Goal: Task Accomplishment & Management: Use online tool/utility

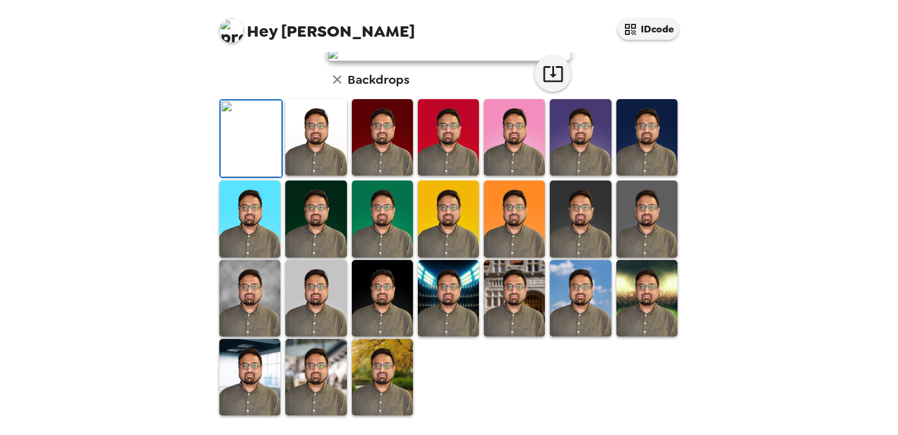
scroll to position [314, 0]
click at [334, 394] on img at bounding box center [315, 377] width 61 height 76
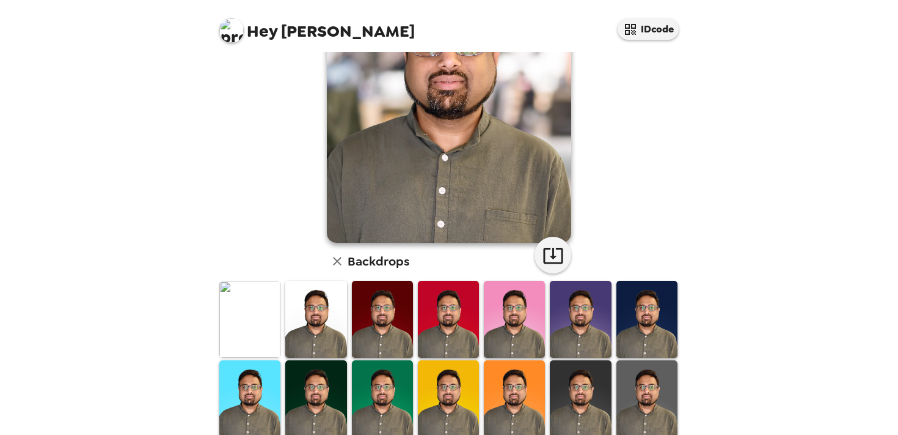
scroll to position [314, 0]
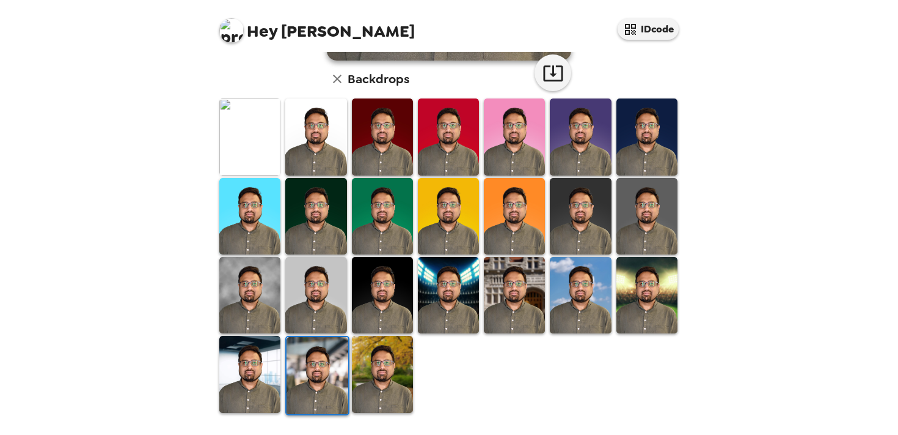
click at [386, 386] on img at bounding box center [382, 374] width 61 height 76
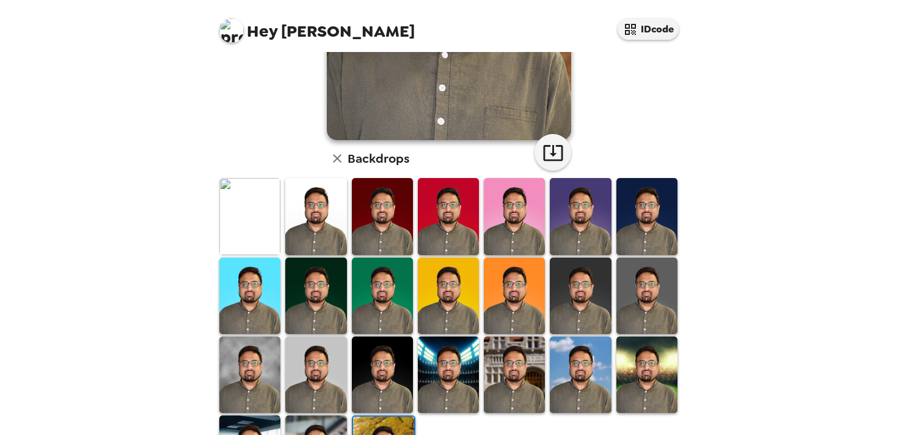
scroll to position [262, 0]
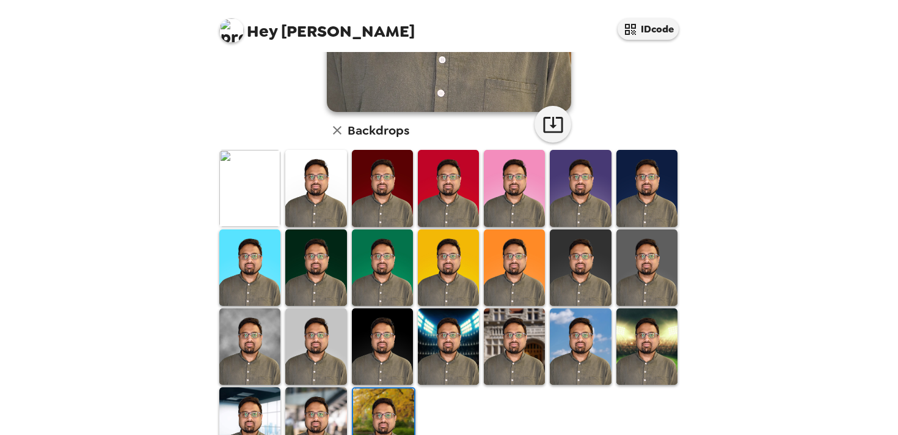
click at [460, 321] on img at bounding box center [448, 346] width 61 height 76
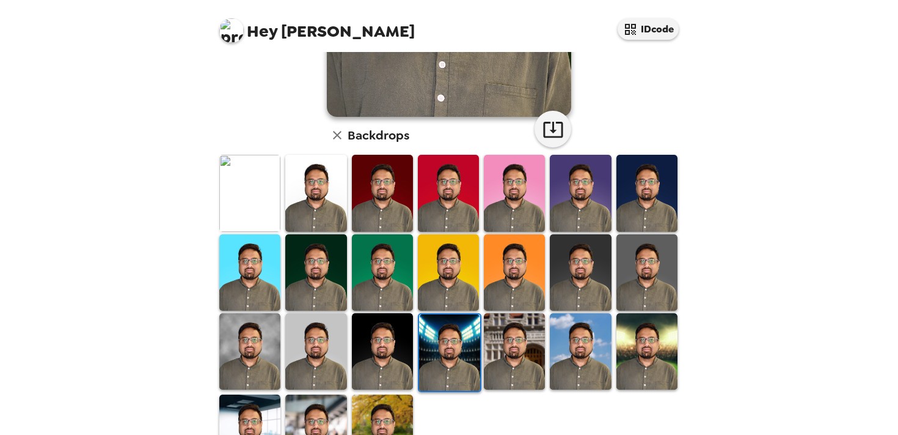
click at [513, 380] on img at bounding box center [514, 351] width 61 height 76
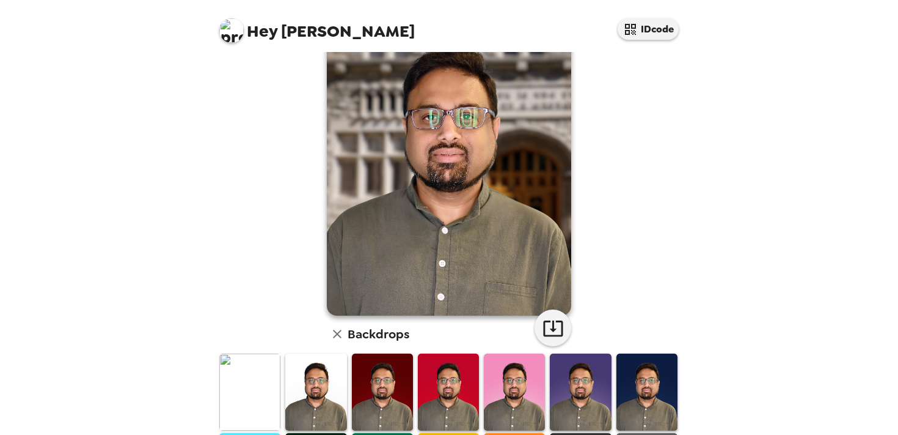
scroll to position [0, 0]
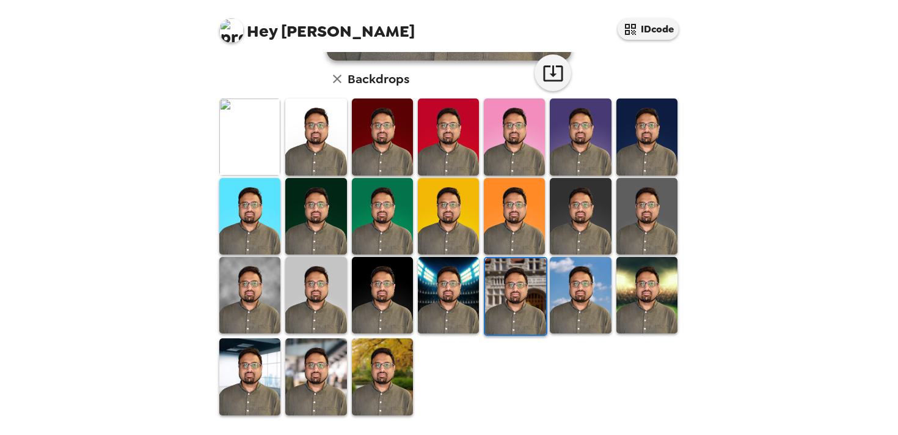
click at [586, 318] on img at bounding box center [580, 295] width 61 height 76
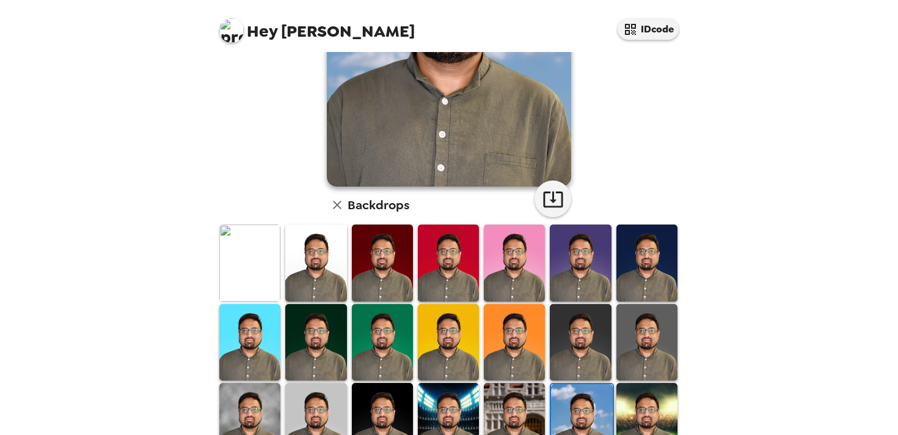
scroll to position [193, 0]
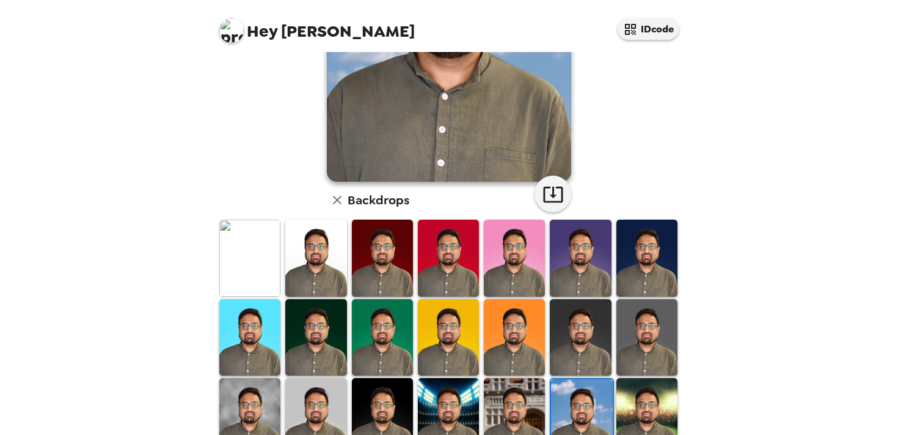
click at [657, 394] on img at bounding box center [647, 416] width 61 height 76
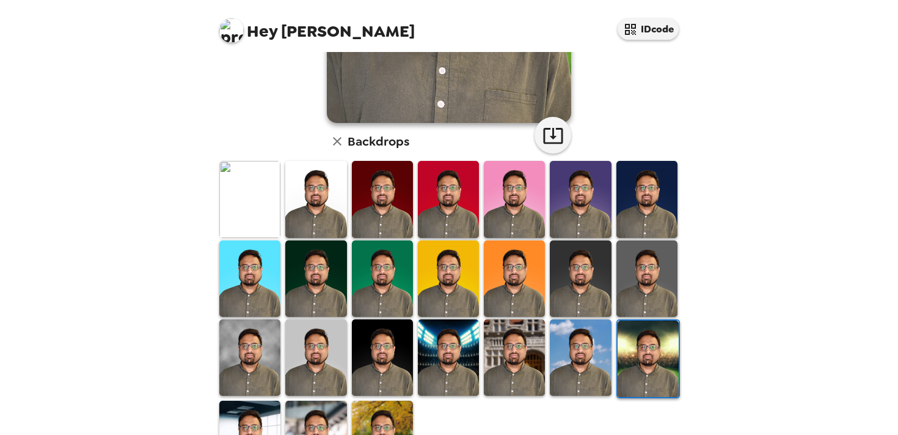
scroll to position [314, 0]
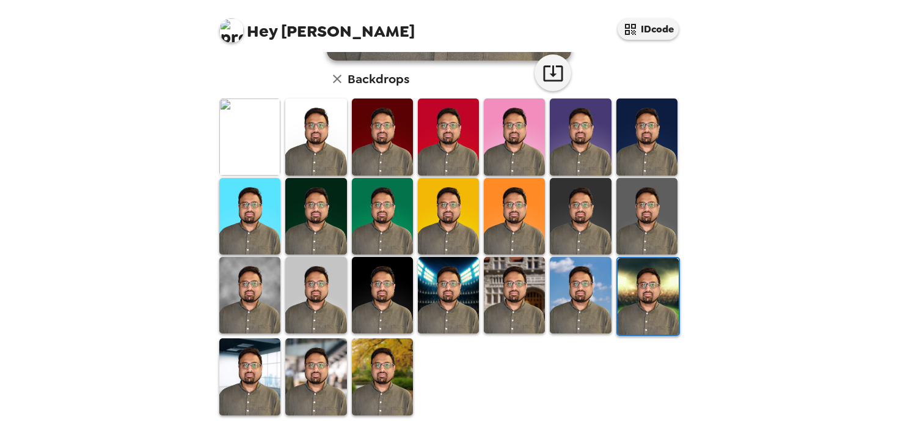
click at [248, 369] on img at bounding box center [249, 376] width 61 height 76
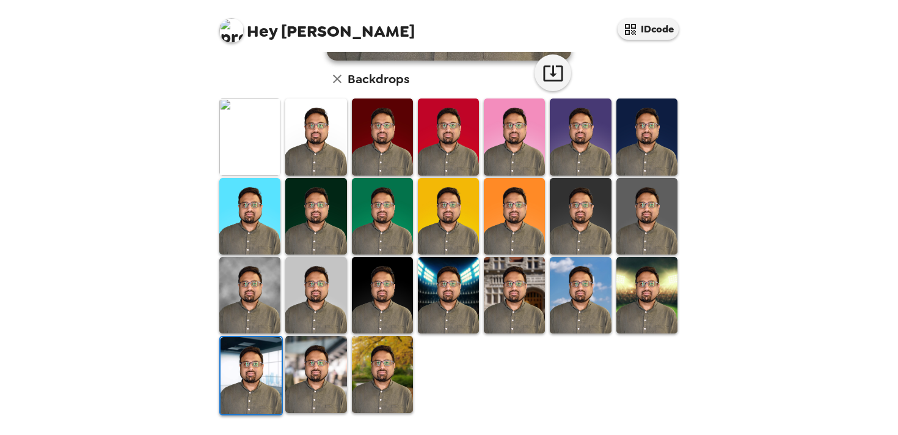
click at [260, 147] on img at bounding box center [249, 136] width 61 height 76
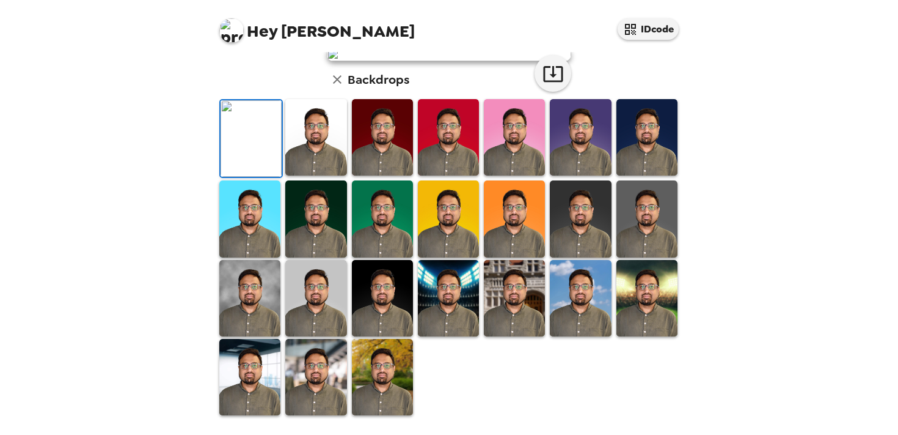
scroll to position [177, 0]
click at [559, 84] on icon "button" at bounding box center [553, 73] width 21 height 21
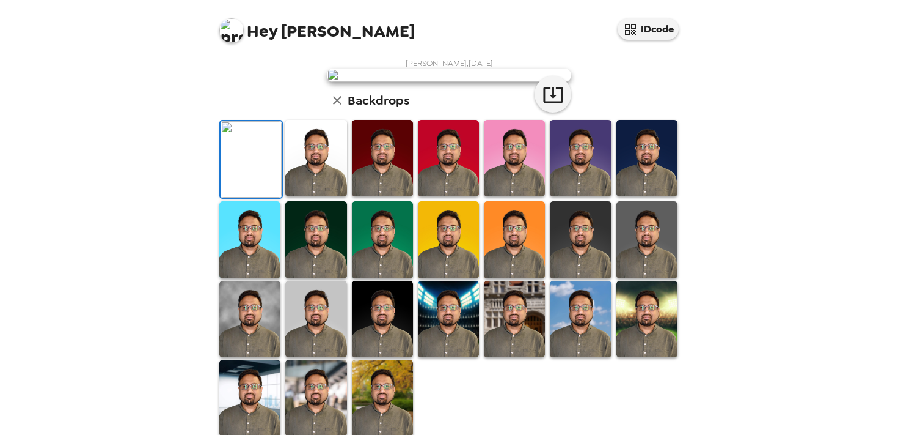
scroll to position [177, 0]
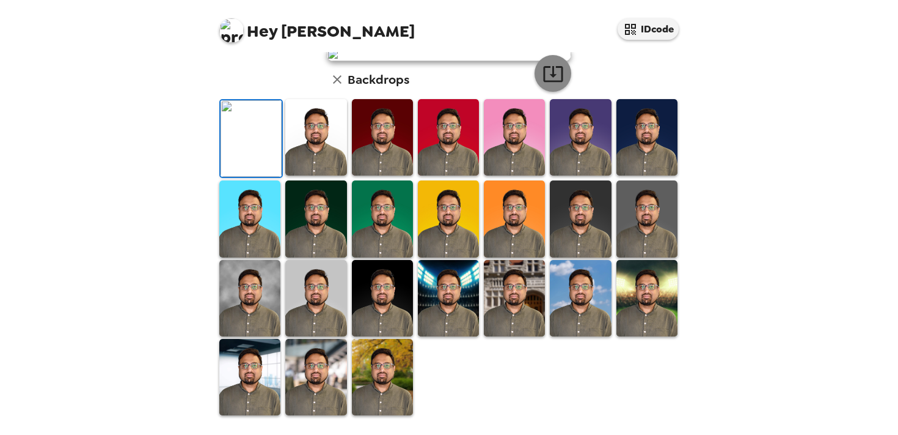
click at [559, 84] on icon "button" at bounding box center [553, 73] width 21 height 21
click at [548, 84] on icon "button" at bounding box center [553, 73] width 21 height 21
click at [319, 380] on img at bounding box center [315, 377] width 61 height 76
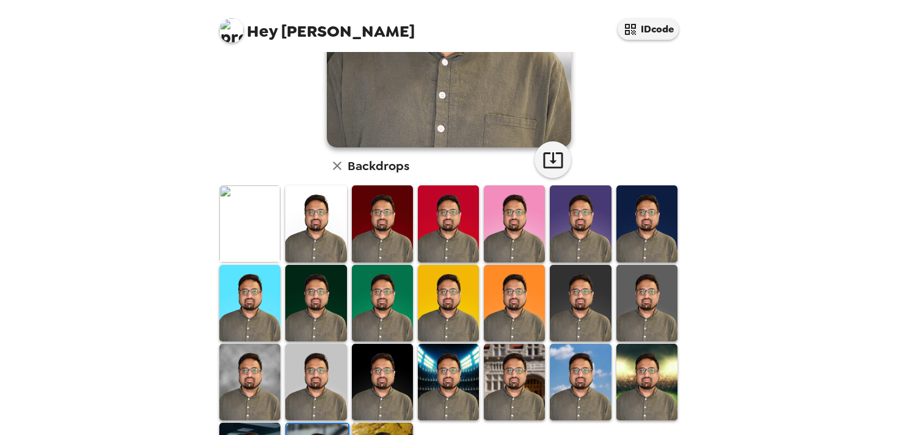
scroll to position [314, 0]
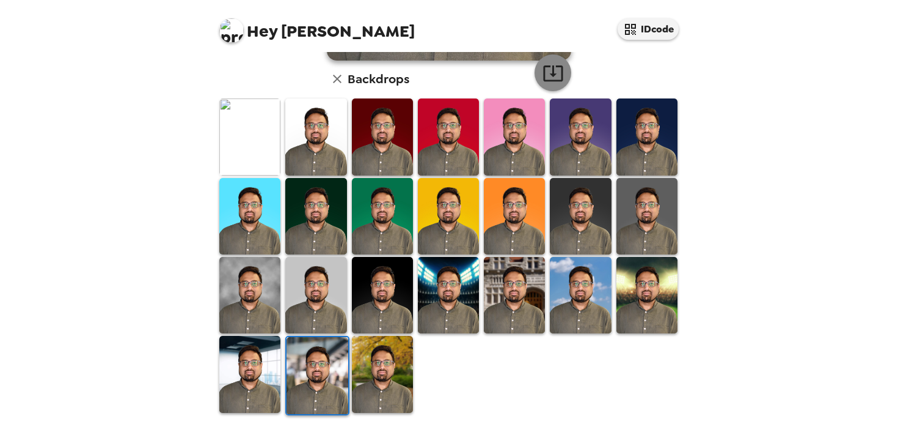
click at [556, 74] on icon "button" at bounding box center [553, 73] width 20 height 16
click at [402, 404] on img at bounding box center [382, 374] width 61 height 76
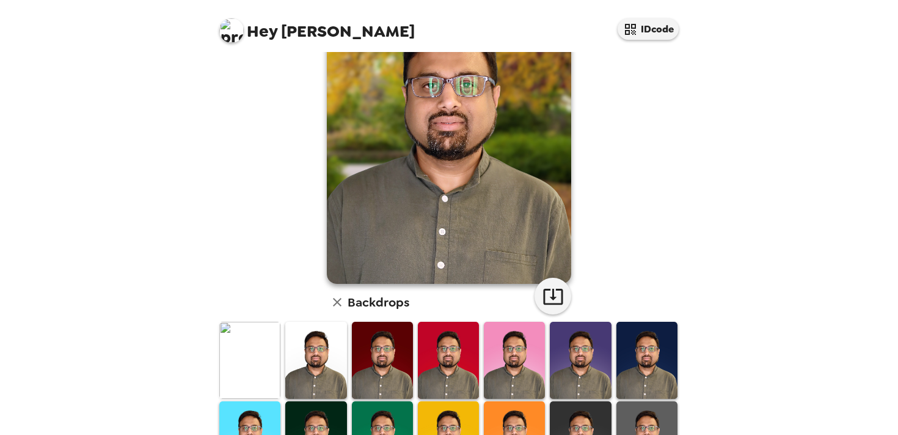
scroll to position [92, 0]
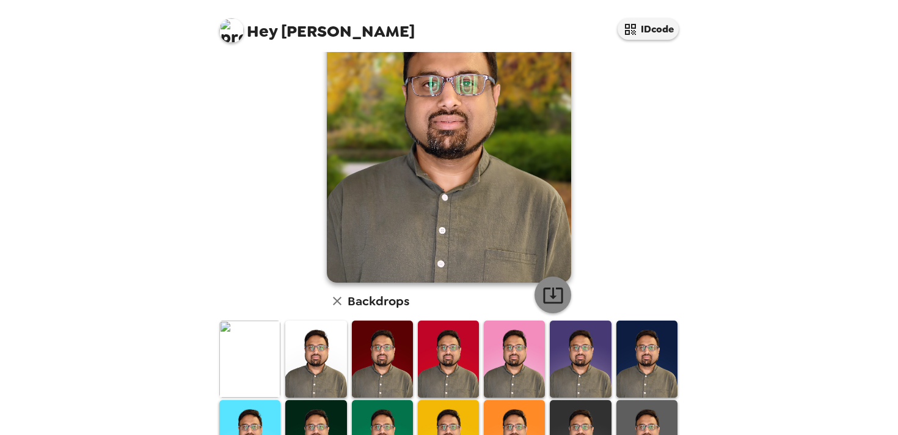
click at [549, 291] on icon "button" at bounding box center [553, 294] width 21 height 21
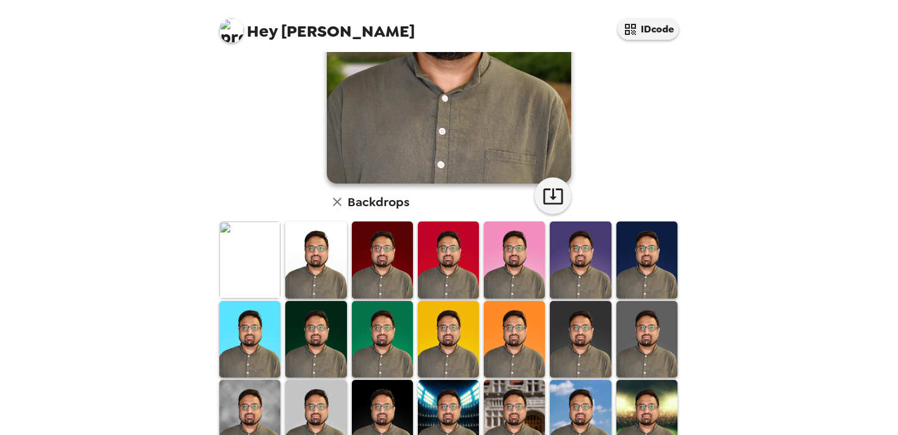
scroll to position [314, 0]
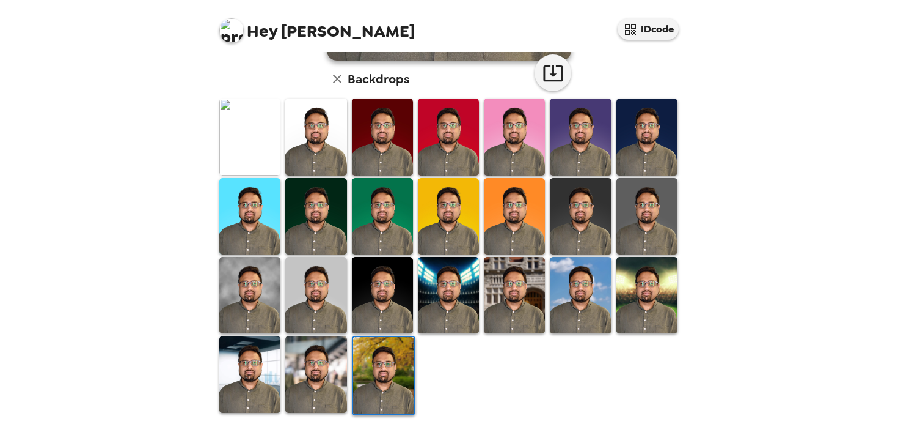
click at [587, 235] on img at bounding box center [580, 216] width 61 height 76
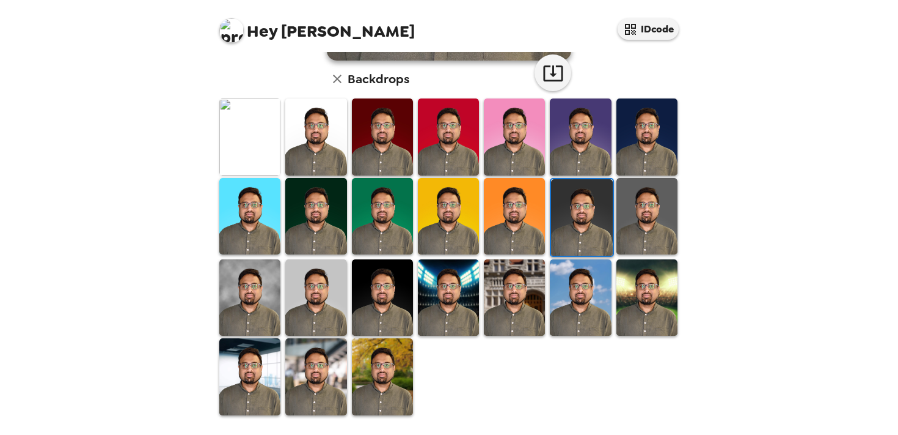
click at [647, 226] on img at bounding box center [647, 216] width 61 height 76
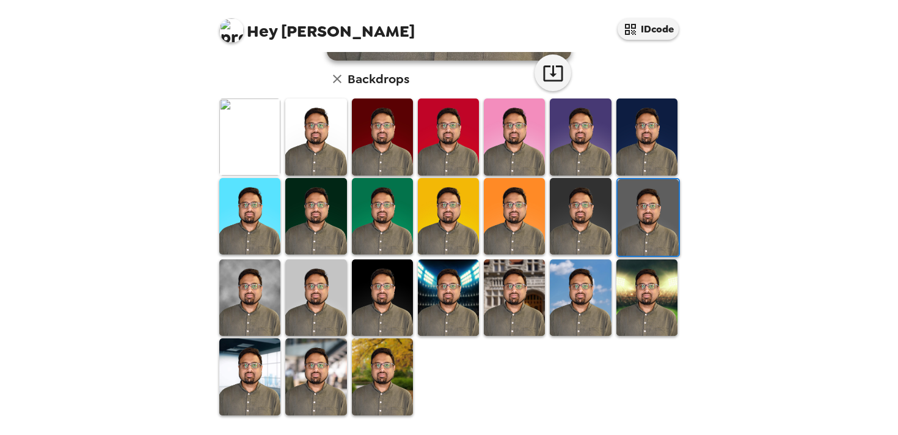
click at [648, 307] on img at bounding box center [647, 297] width 61 height 76
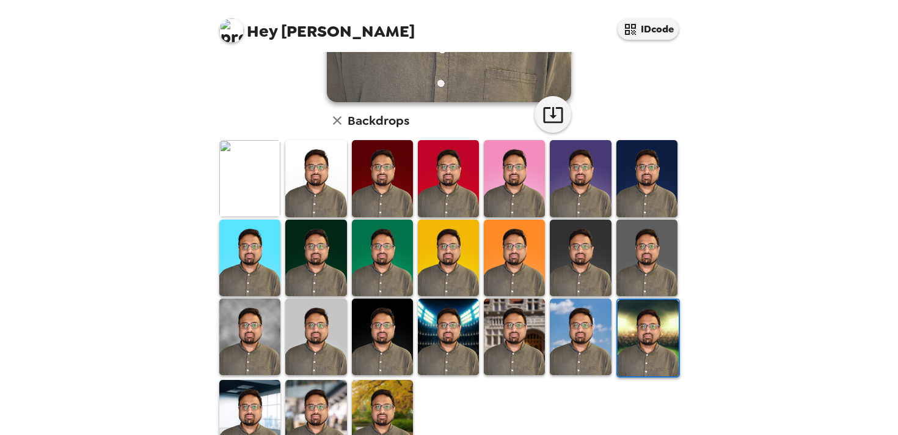
scroll to position [274, 0]
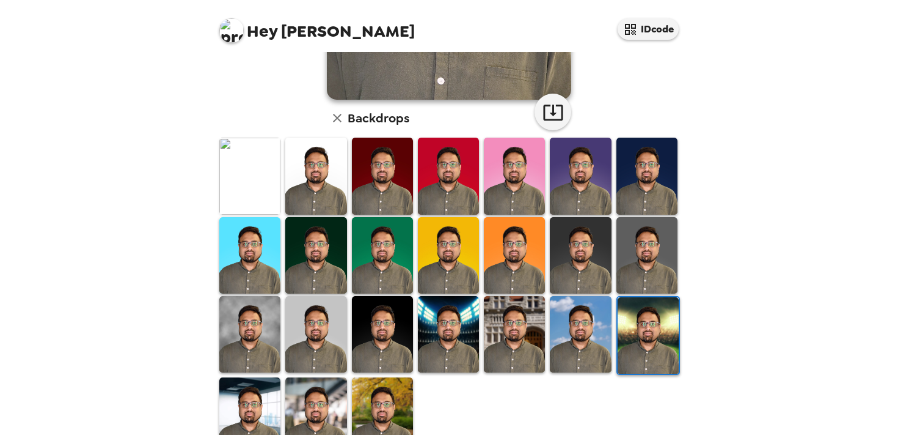
click at [508, 329] on img at bounding box center [514, 334] width 61 height 76
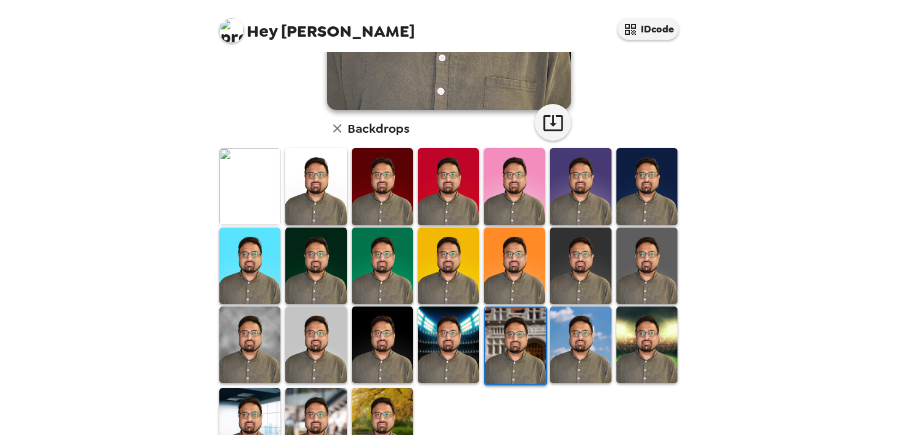
scroll to position [296, 0]
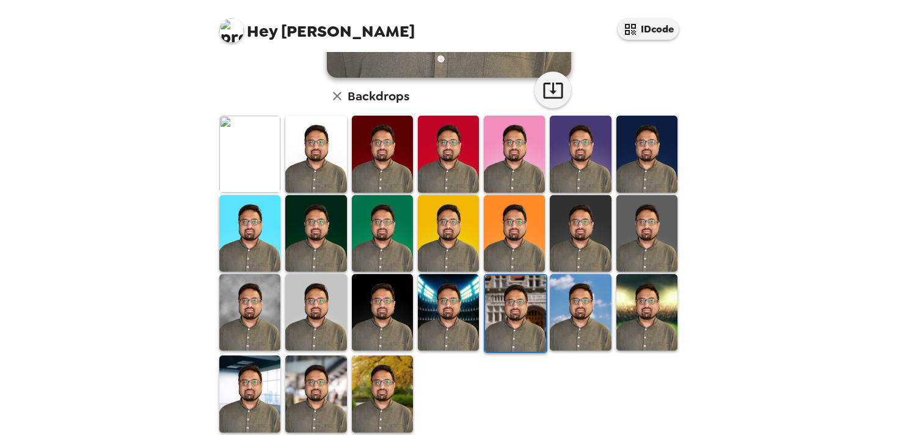
click at [316, 171] on img at bounding box center [315, 154] width 61 height 76
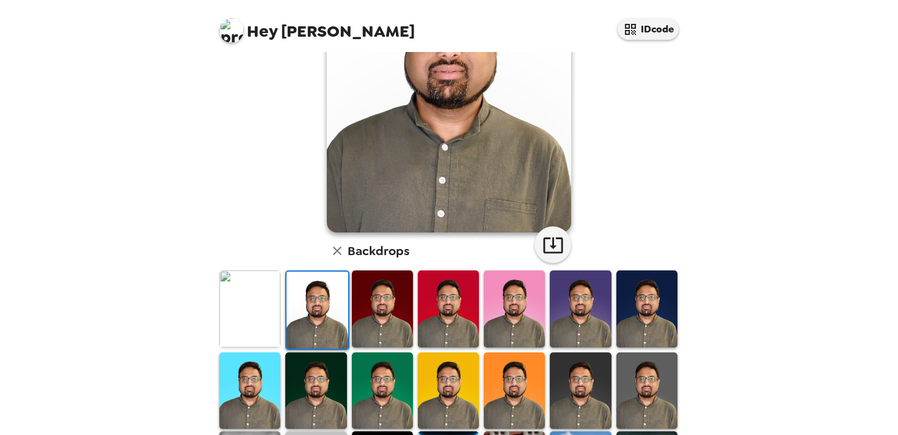
scroll to position [314, 0]
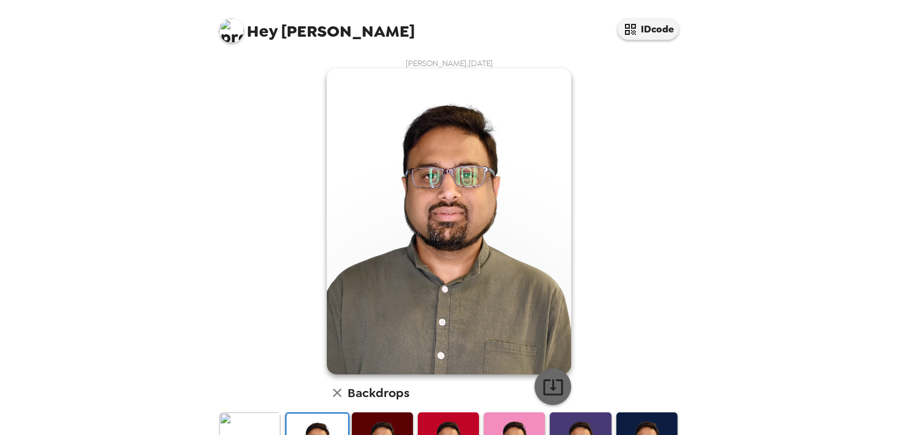
click at [559, 375] on button "button" at bounding box center [553, 386] width 37 height 37
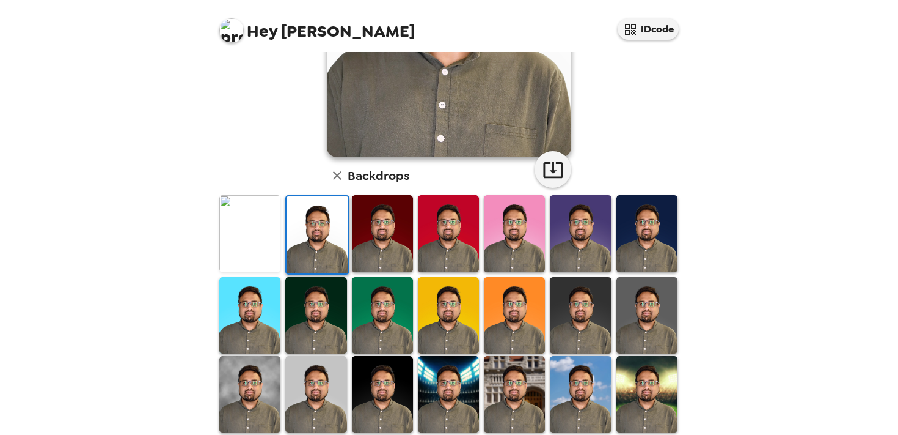
scroll to position [314, 0]
